Goal: Task Accomplishment & Management: Complete application form

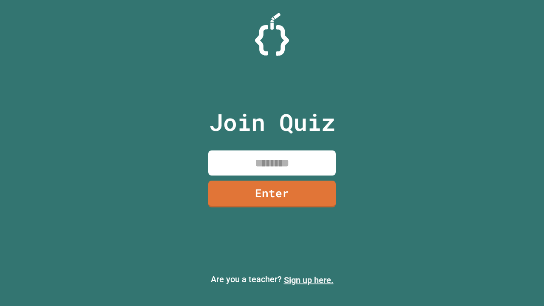
click at [309, 280] on link "Sign up here." at bounding box center [309, 280] width 50 height 10
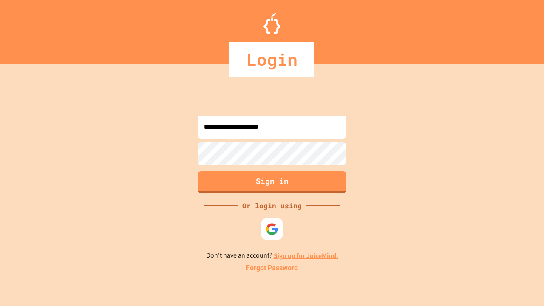
type input "**********"
